Goal: Purchase product/service

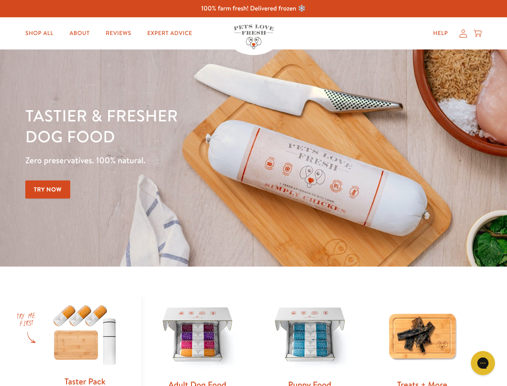
click at [254, 193] on div "Tastier & fresher dog food Zero preservatives. 100% natural. Try Now" at bounding box center [177, 158] width 305 height 106
click at [483, 363] on icon "Gorgias live chat" at bounding box center [483, 363] width 8 height 8
